Goal: Task Accomplishment & Management: Manage account settings

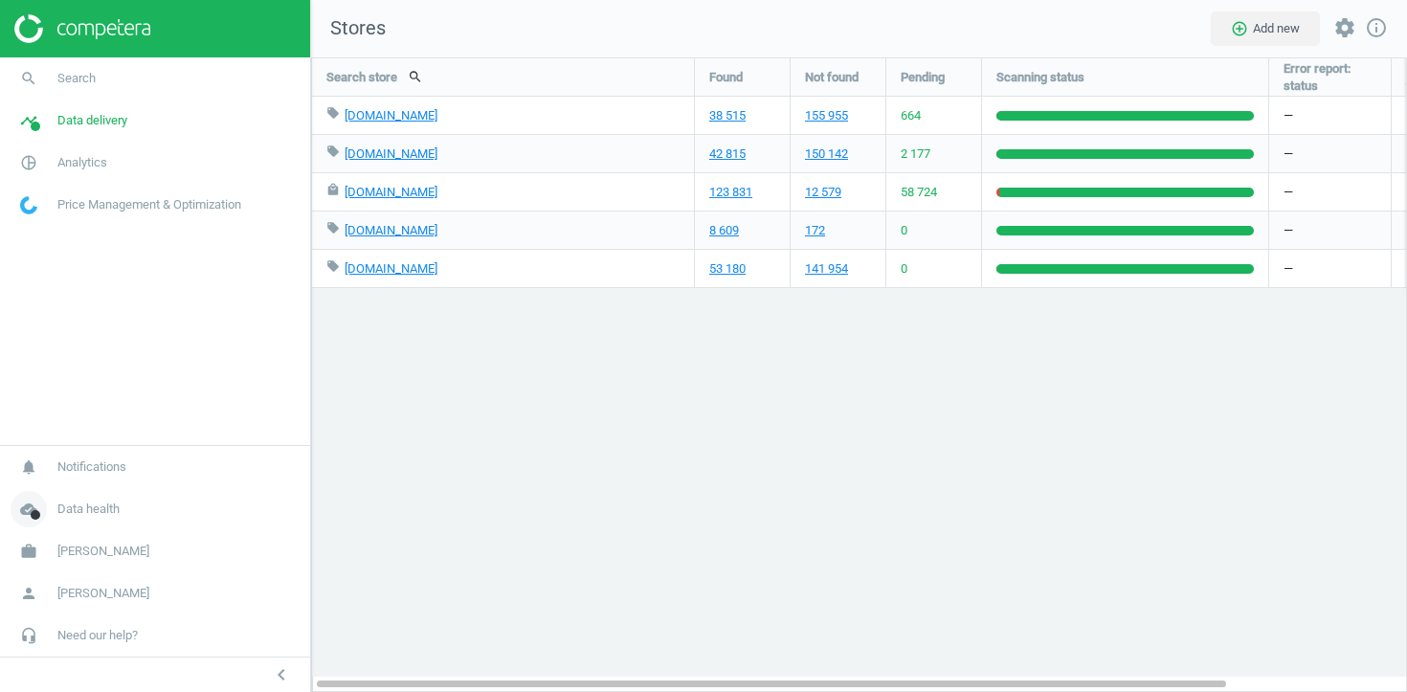
scroll to position [636, 1097]
click at [99, 572] on link "person Mariia Zinko" at bounding box center [155, 593] width 310 height 42
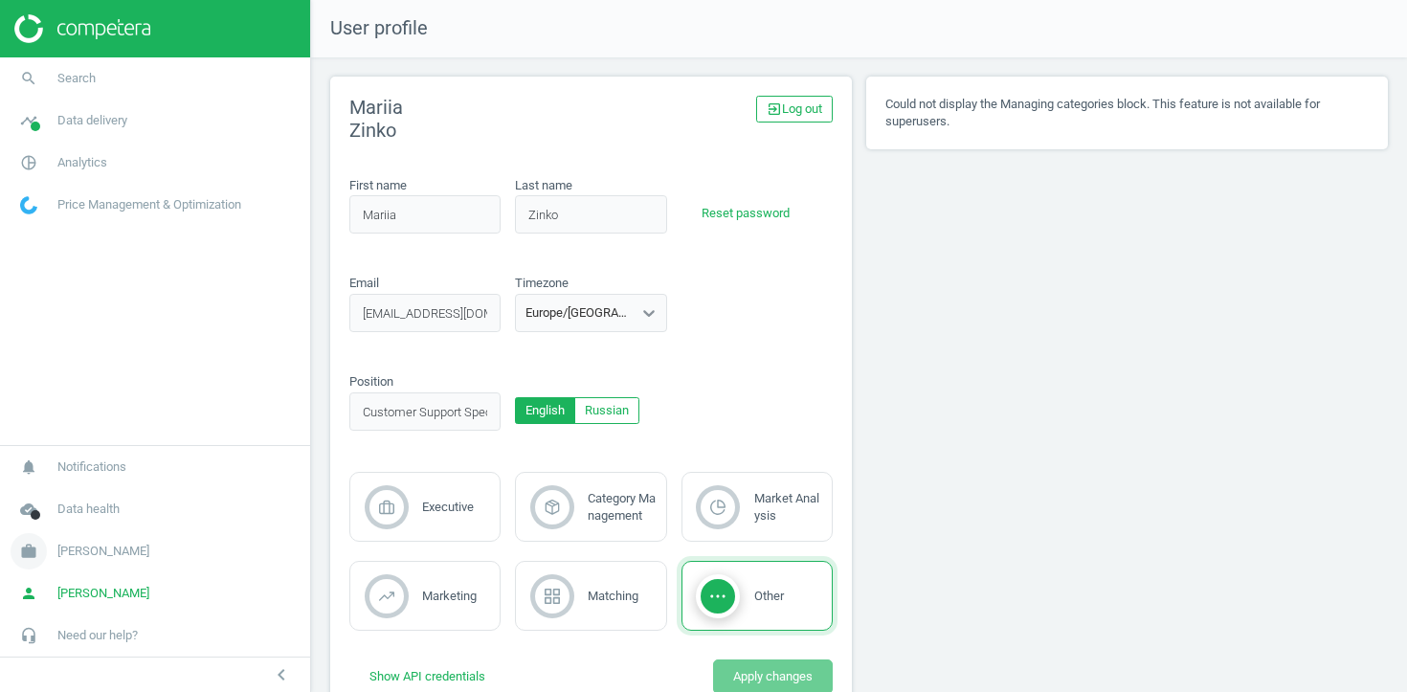
click at [96, 555] on span "Robert Dyas" at bounding box center [103, 551] width 92 height 17
click at [96, 516] on span "Campaign settings" at bounding box center [68, 523] width 94 height 15
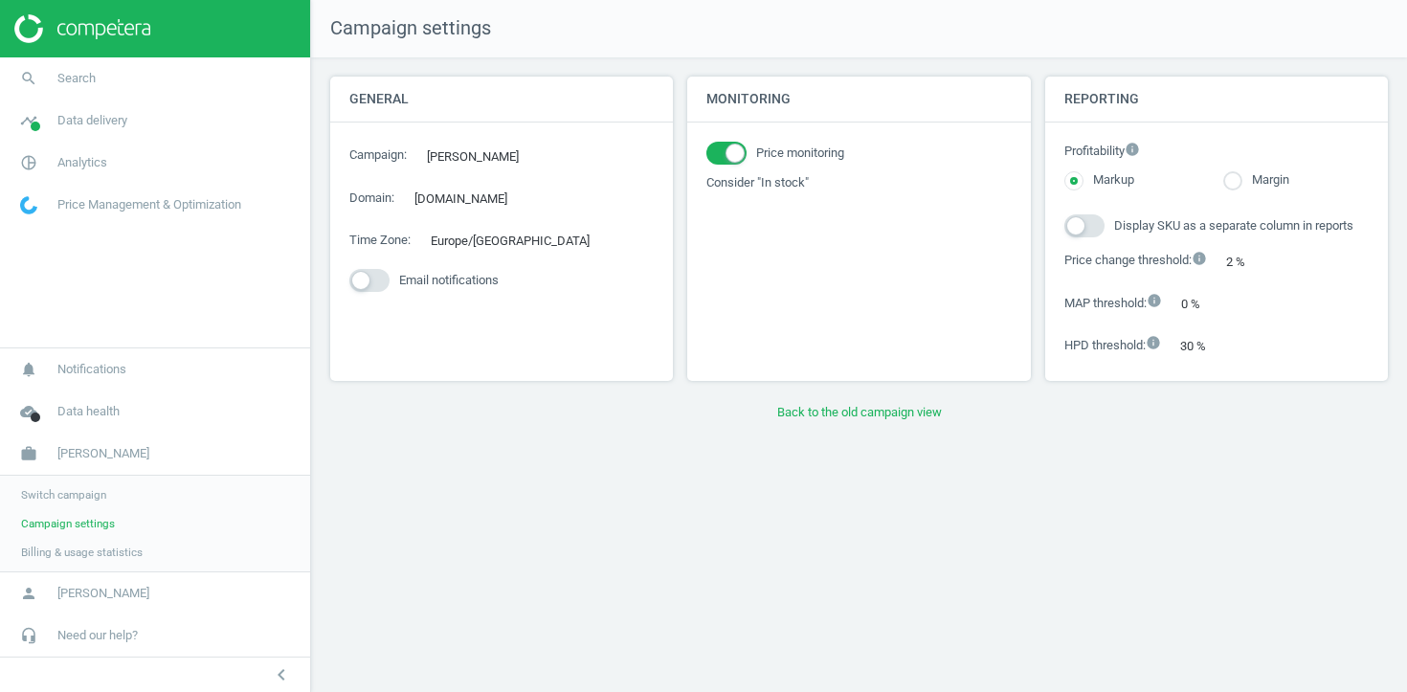
click at [94, 499] on span "Switch campaign" at bounding box center [63, 494] width 85 height 15
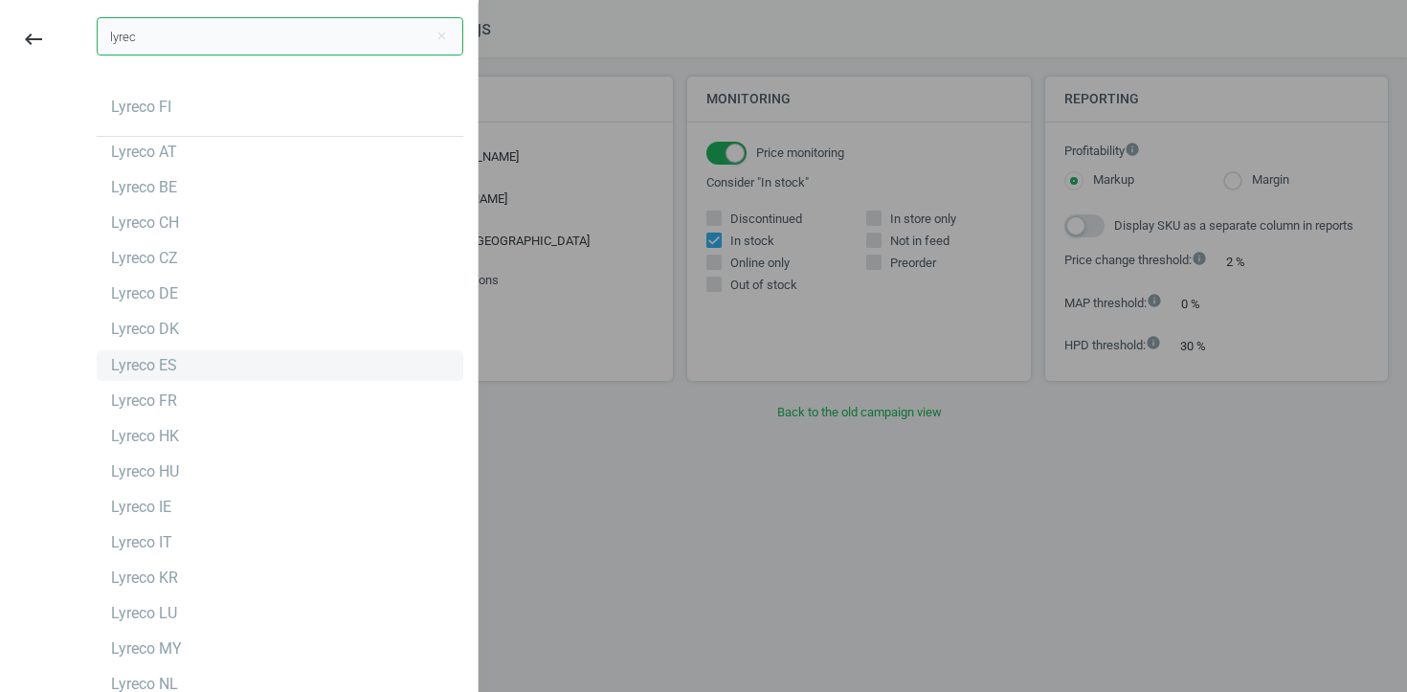
type input "lyrec"
click at [233, 366] on div "Lyreco ES" at bounding box center [280, 365] width 367 height 31
